Goal: Obtain resource: Download file/media

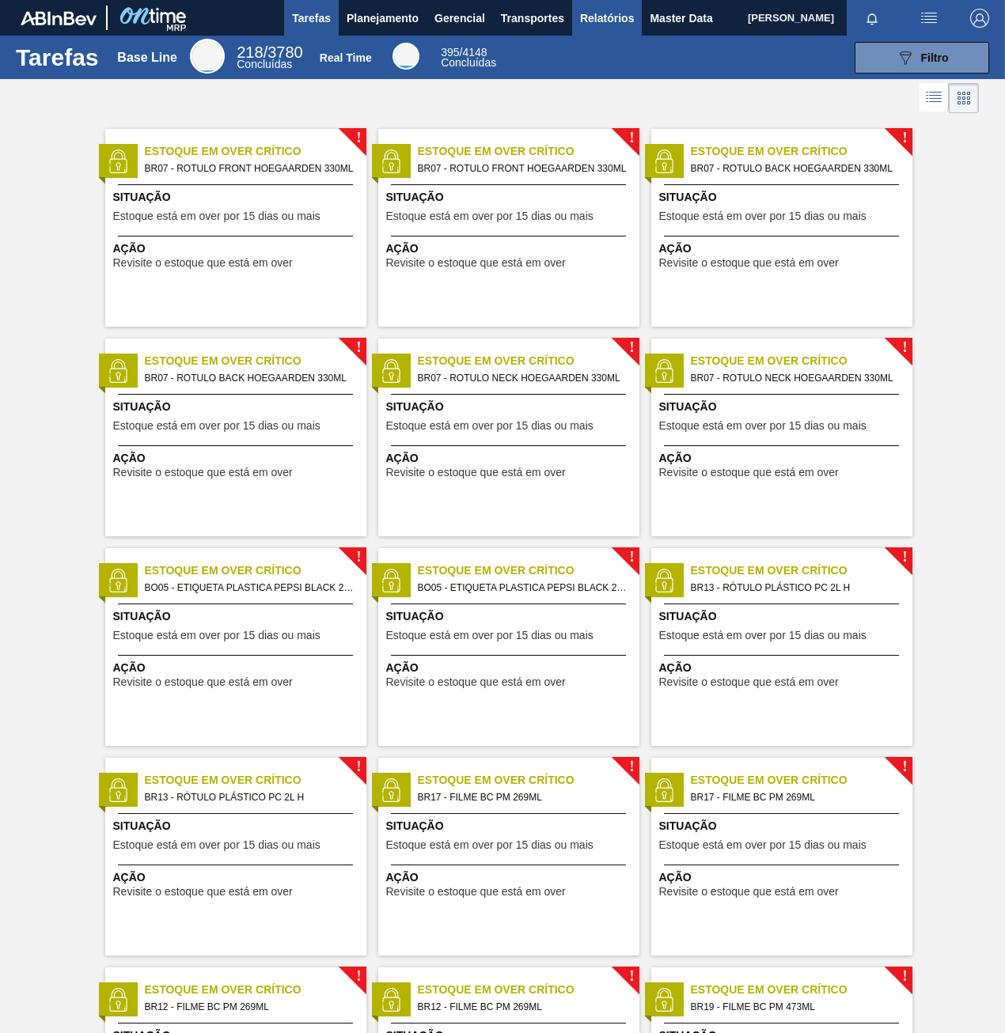
click at [602, 20] on span "Relatórios" at bounding box center [607, 18] width 54 height 19
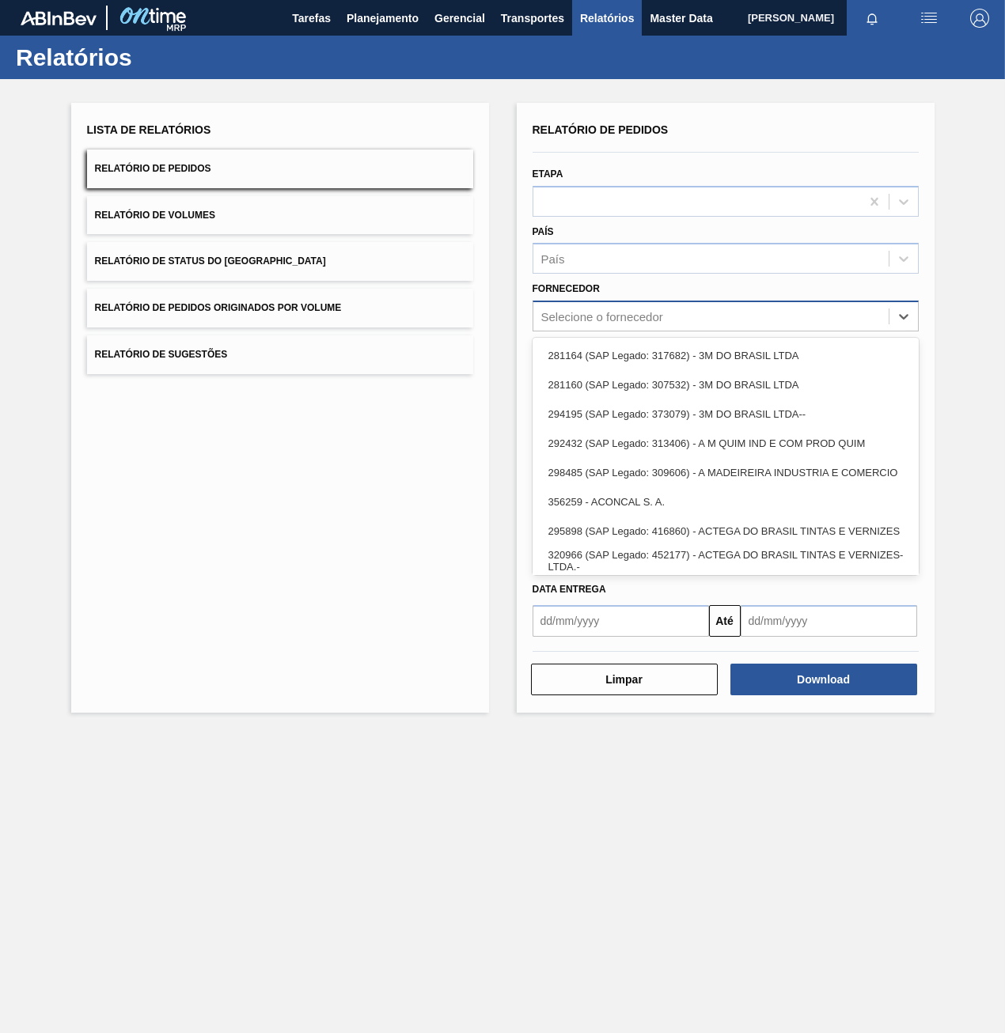
click at [617, 317] on div "Selecione o fornecedor" at bounding box center [602, 316] width 122 height 13
paste input "30031874"
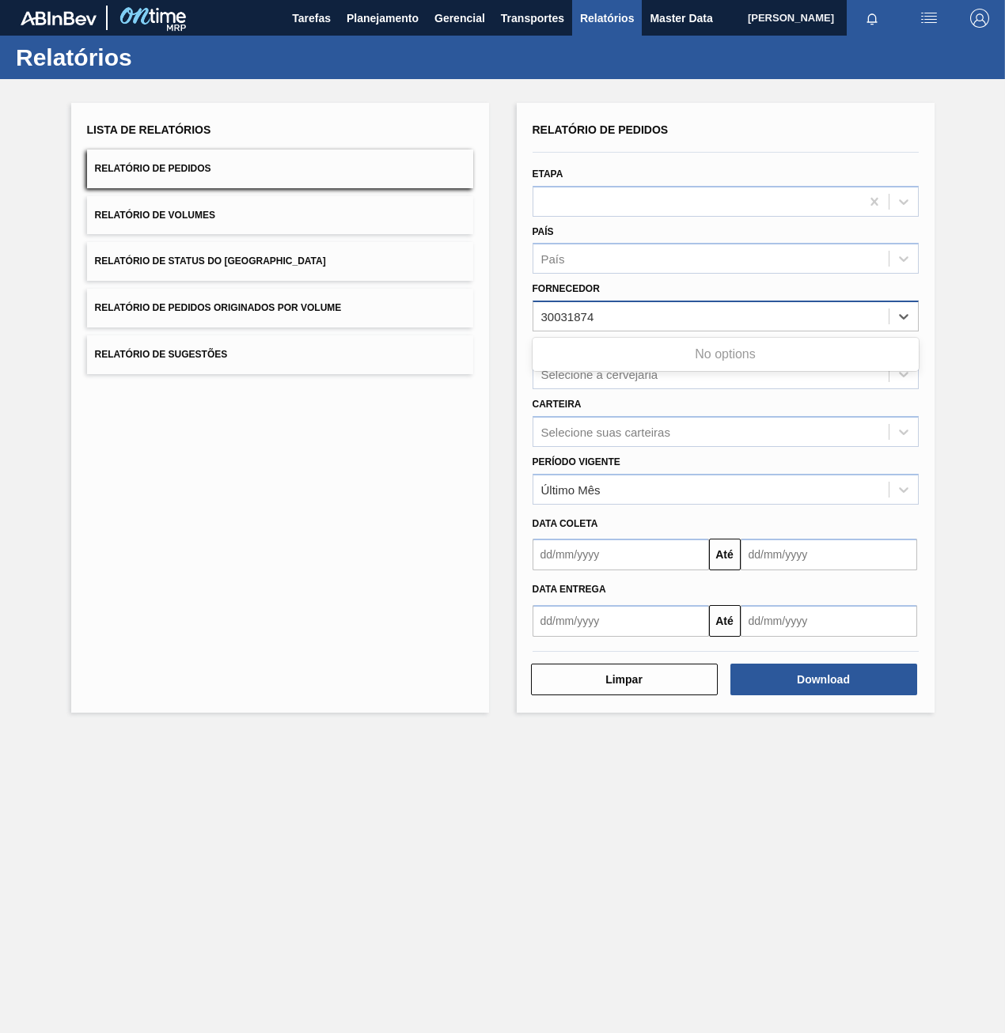
type input "30031874"
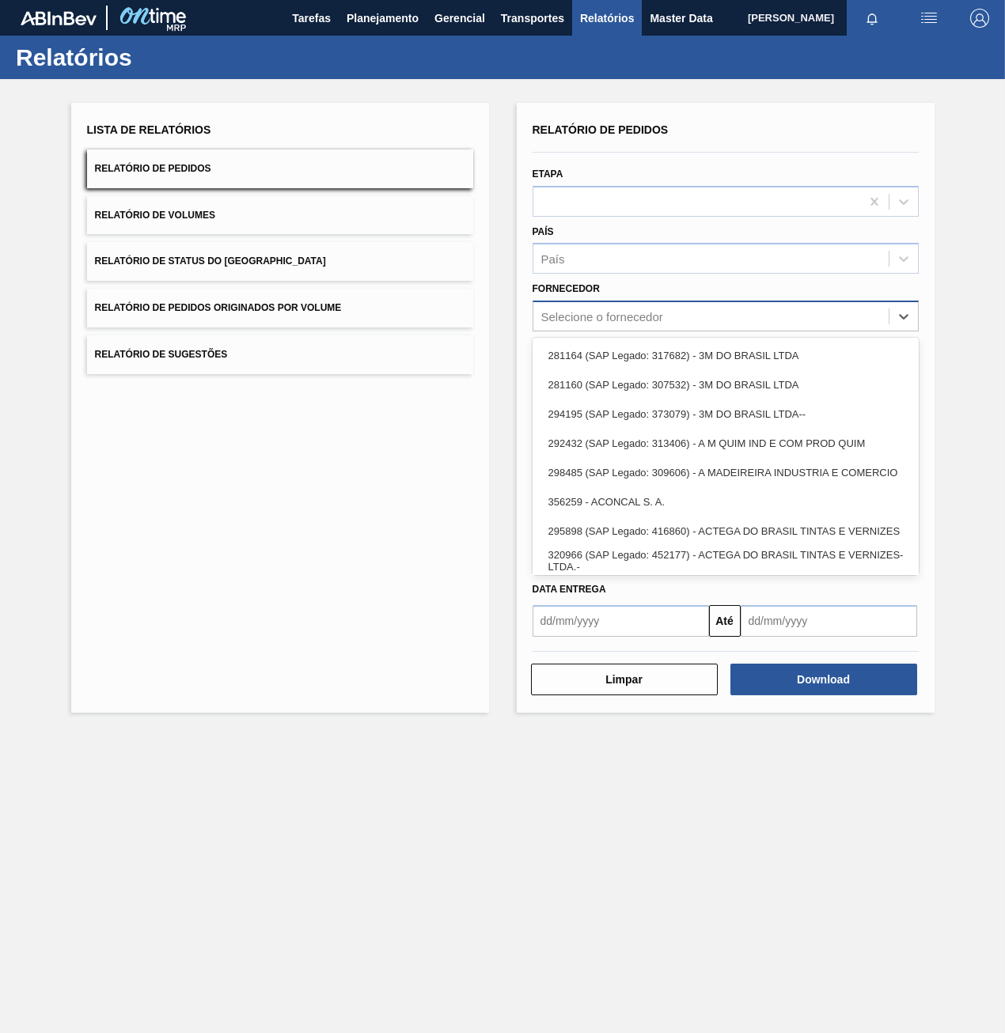
click at [620, 321] on div "Selecione o fornecedor" at bounding box center [602, 316] width 122 height 13
paste input "279725"
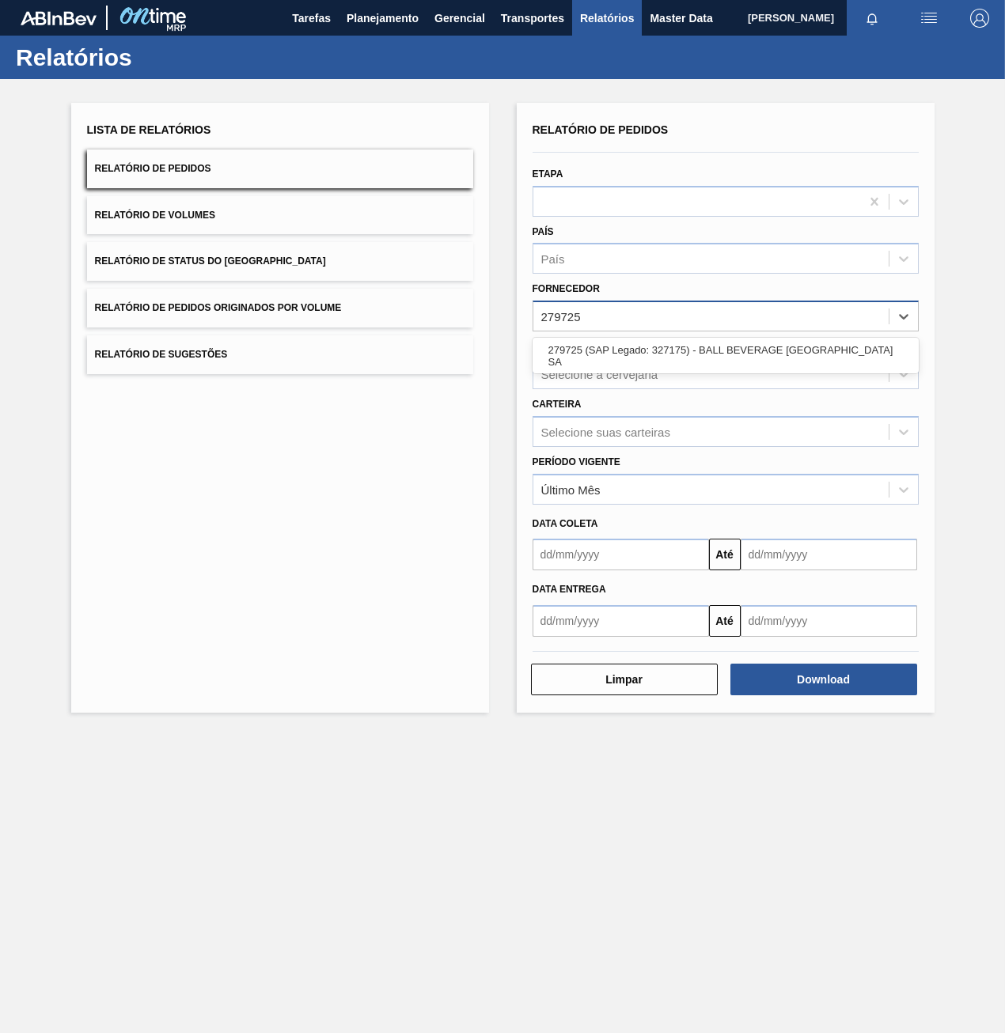
type input "279725"
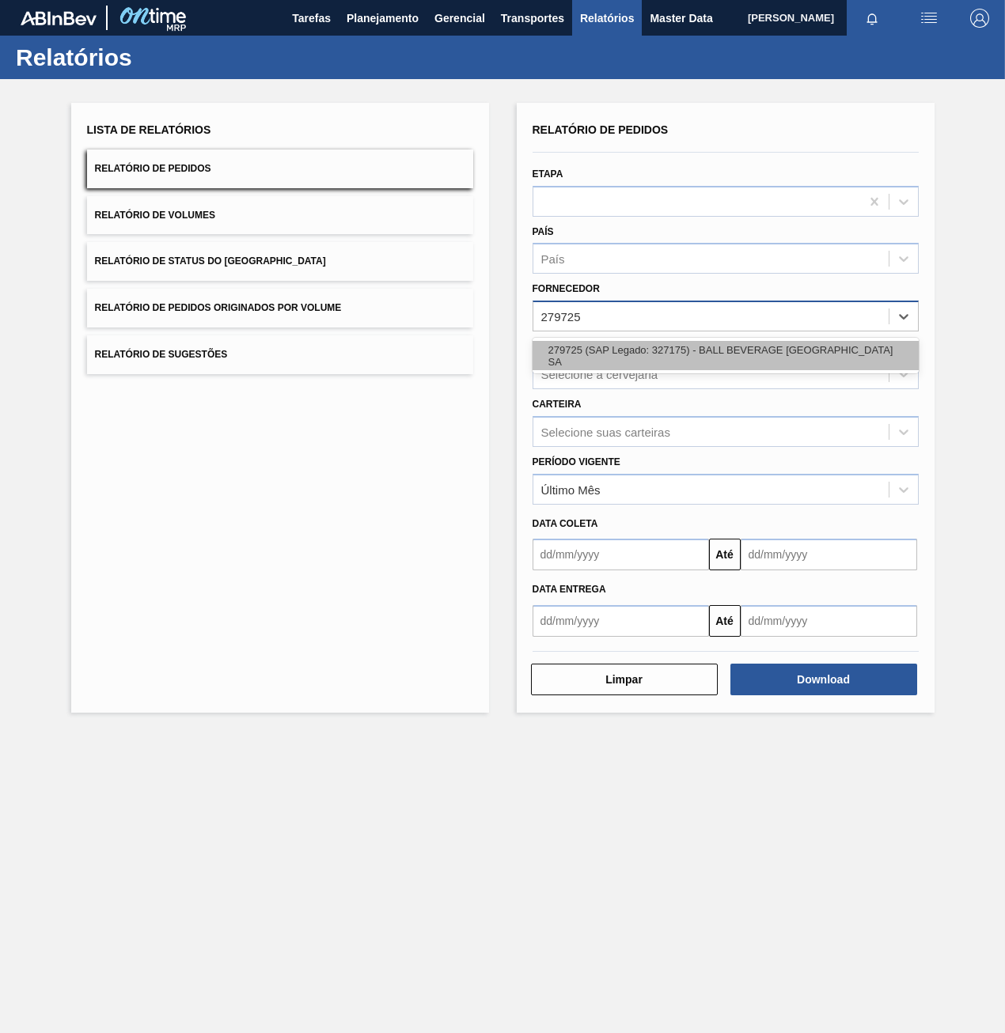
click at [598, 358] on div "279725 (SAP Legado: 327175) - BALL BEVERAGE [GEOGRAPHIC_DATA] SA" at bounding box center [725, 355] width 386 height 29
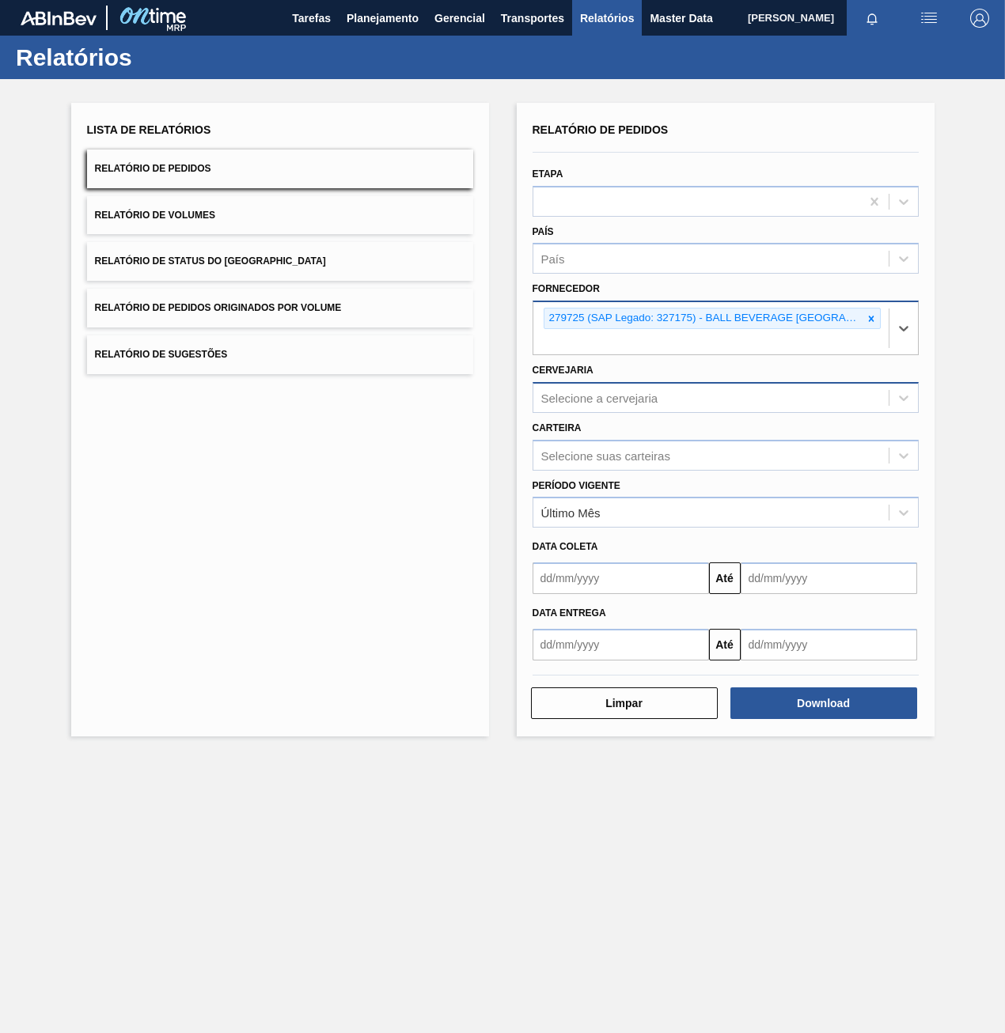
click at [653, 400] on div "Selecione a cervejaria" at bounding box center [599, 397] width 117 height 13
click at [601, 401] on div "Selecione a cervejaria" at bounding box center [599, 397] width 117 height 13
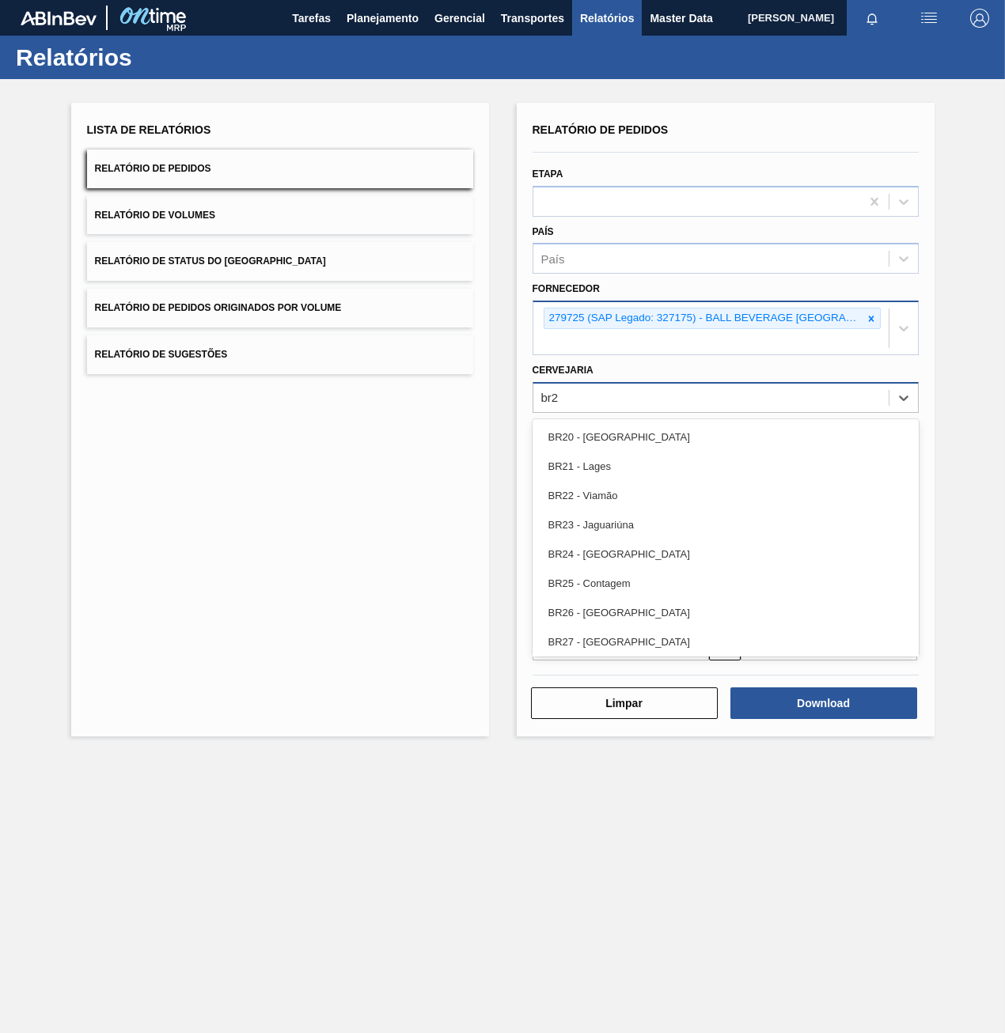
type input "br22"
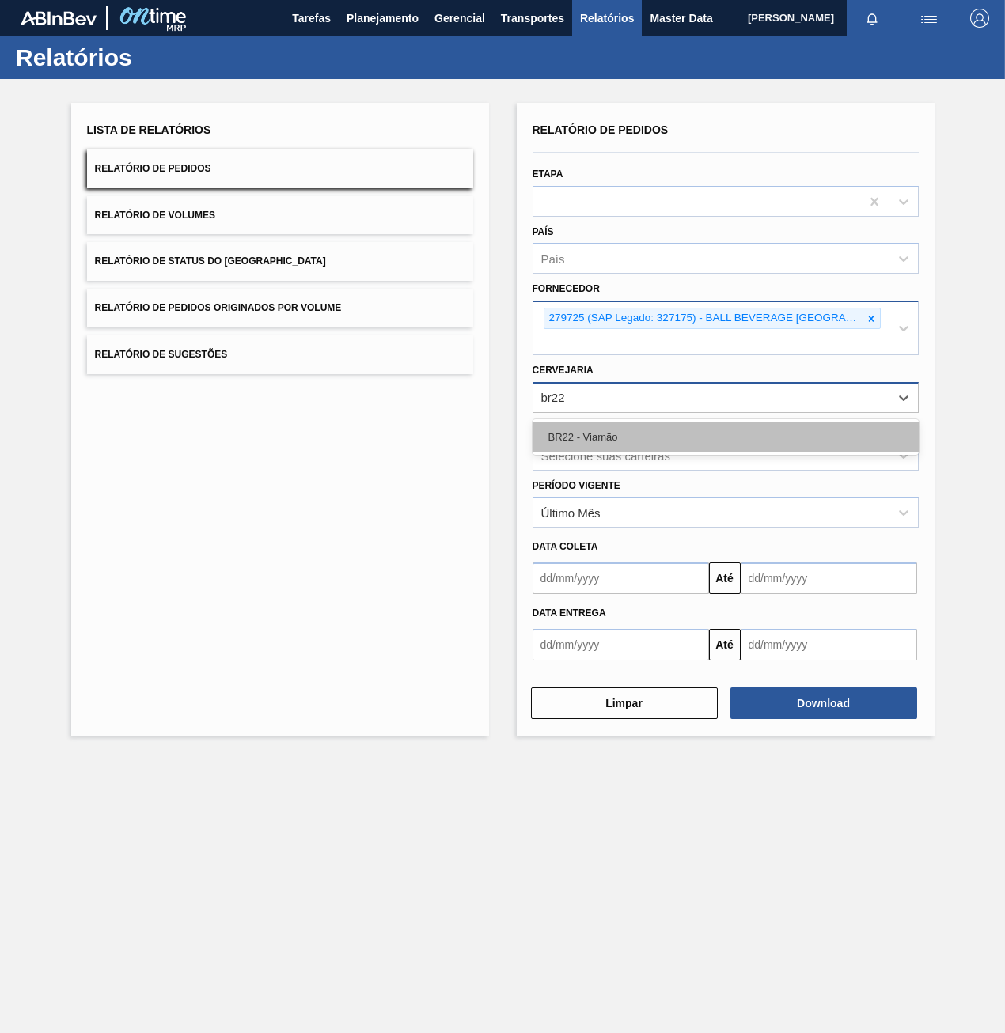
click at [593, 434] on div "BR22 - Viamão" at bounding box center [725, 436] width 386 height 29
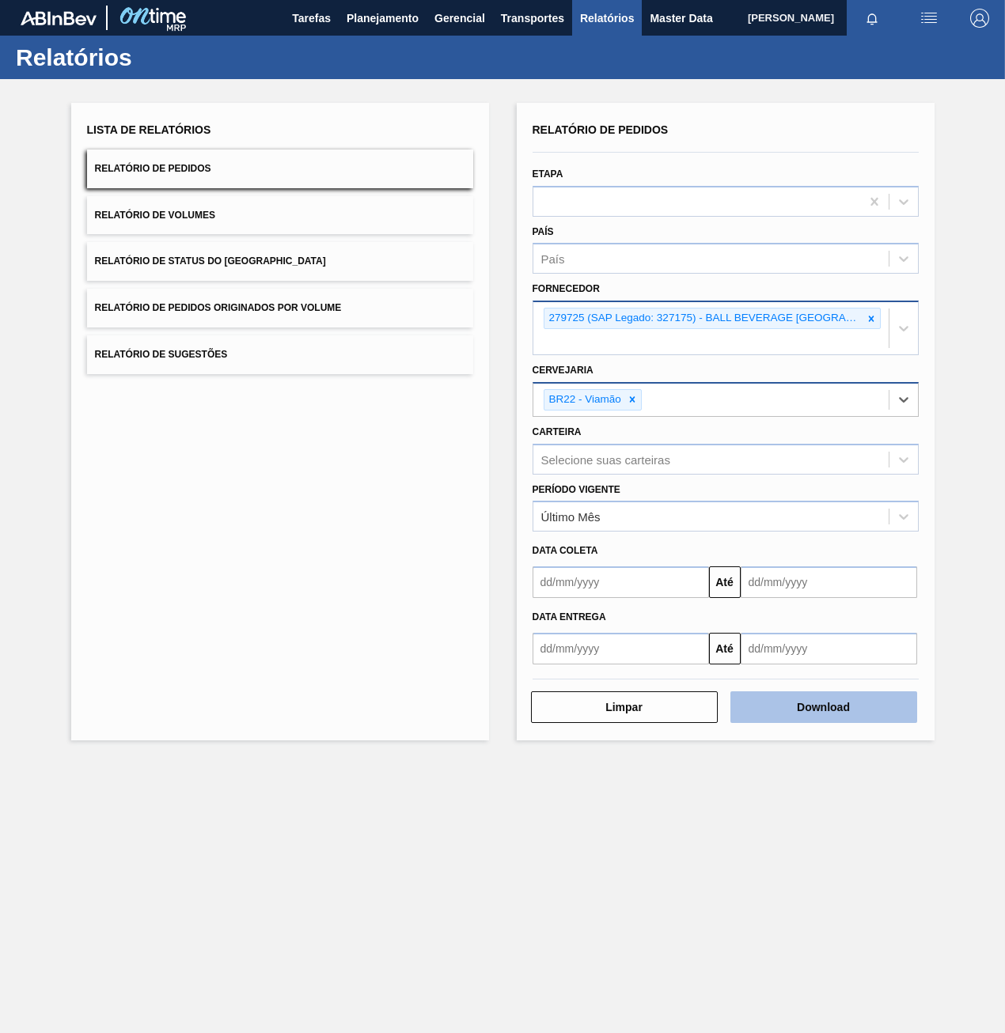
click at [834, 710] on button "Download" at bounding box center [823, 707] width 187 height 32
